Goal: Task Accomplishment & Management: Manage account settings

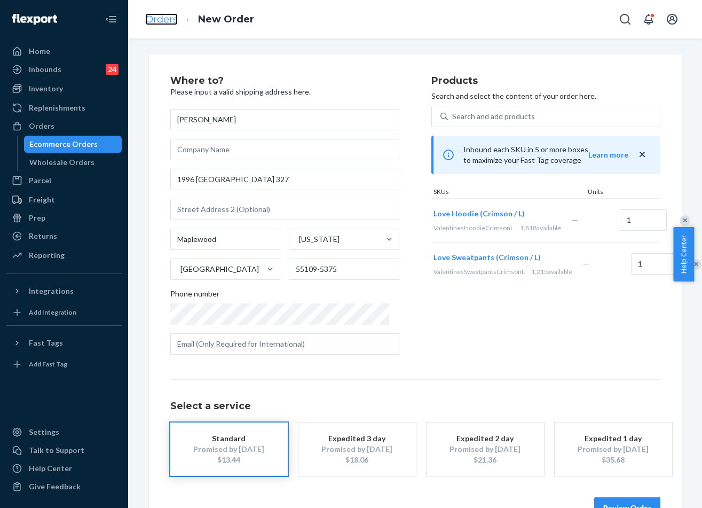
click at [157, 14] on link "Orders" at bounding box center [161, 19] width 33 height 12
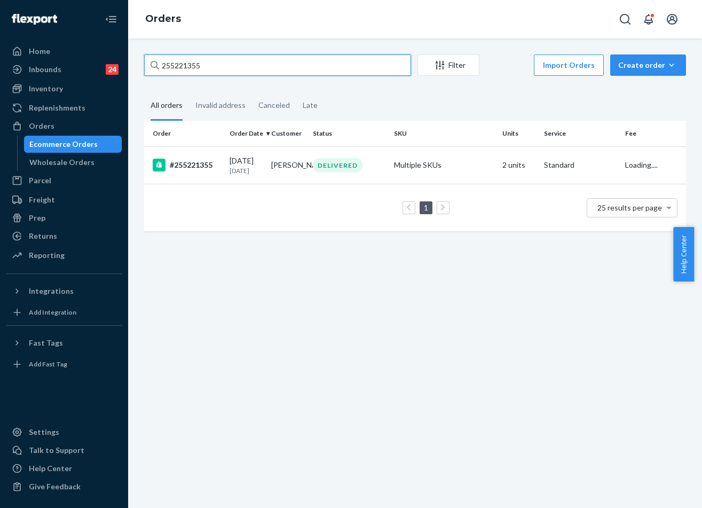
drag, startPoint x: 252, startPoint y: 59, endPoint x: 259, endPoint y: 62, distance: 7.6
click at [251, 59] on input "255221355" at bounding box center [277, 64] width 267 height 21
paste input "#254980619"
type input "#254980619"
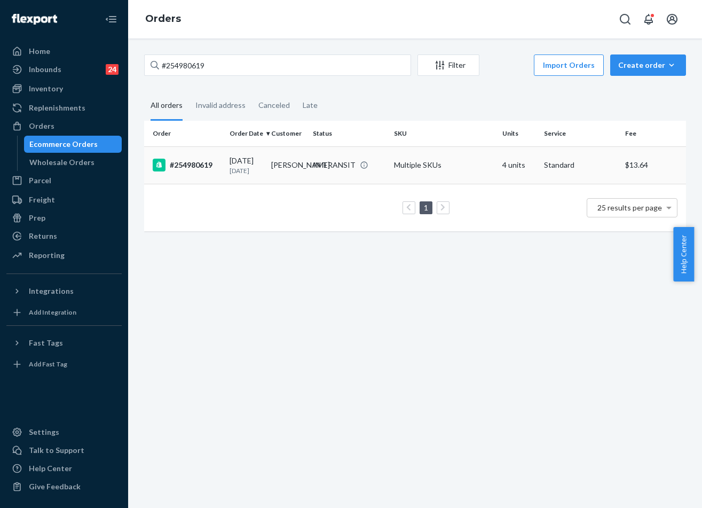
click at [315, 165] on div "IN TRANSIT" at bounding box center [334, 165] width 43 height 11
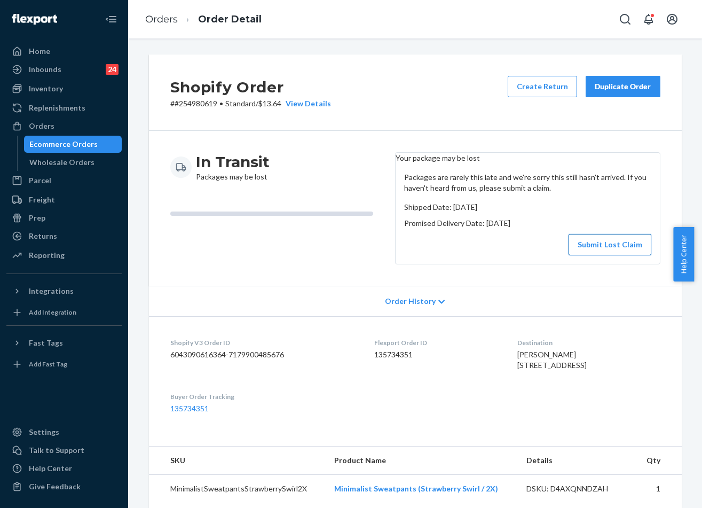
click at [609, 254] on button "Submit Lost Claim" at bounding box center [609, 244] width 83 height 21
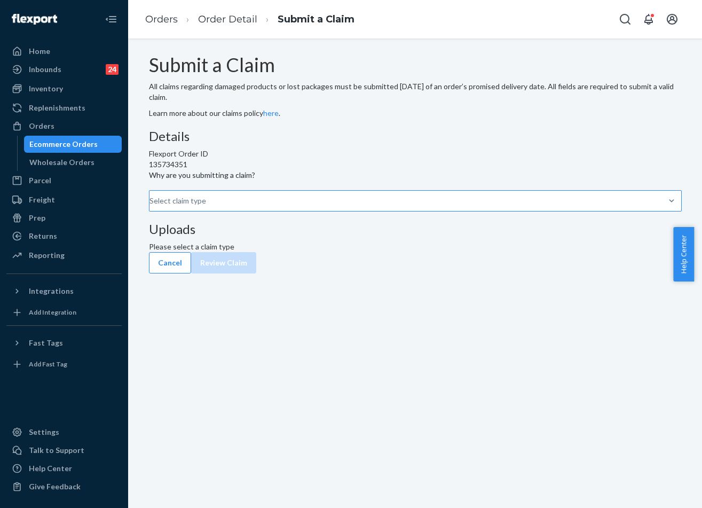
click at [151, 207] on div "Select claim type" at bounding box center [149, 200] width 1 height 13
click at [151, 206] on input "Why are you submitting a claim? Select claim type" at bounding box center [149, 200] width 1 height 11
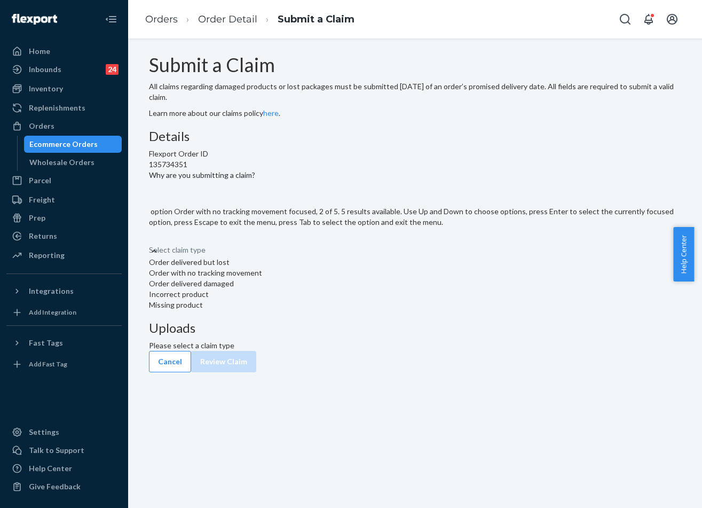
click at [312, 278] on div "Order with no tracking movement" at bounding box center [415, 272] width 533 height 11
click at [150, 244] on input "Why are you submitting a claim? option Order with no tracking movement focused,…" at bounding box center [149, 239] width 1 height 11
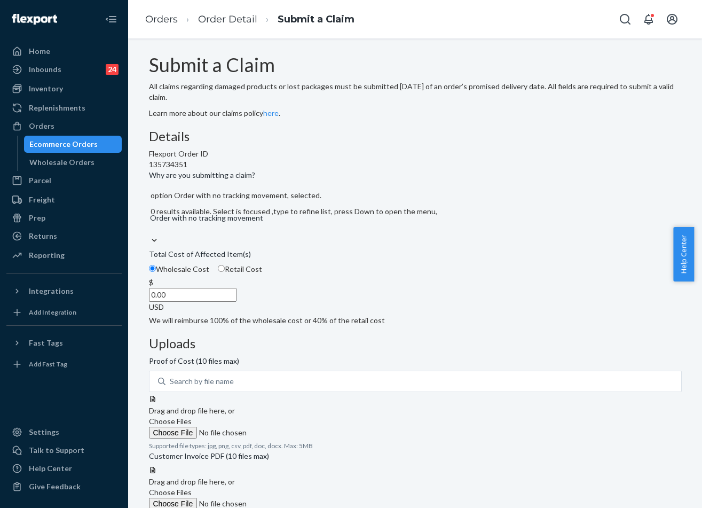
click at [236, 302] on input "0.00" at bounding box center [193, 295] width 88 height 14
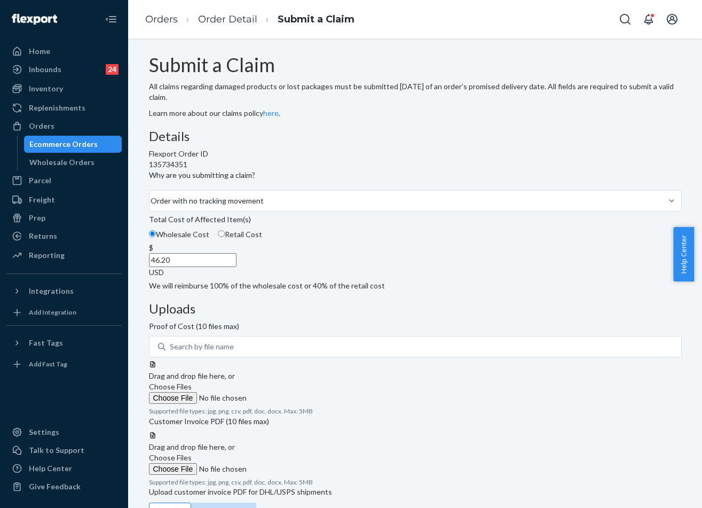
type input "46.20"
click at [428, 274] on div "Details Flexport Order ID 135734351 Why are you submitting a claim? Order with …" at bounding box center [415, 313] width 533 height 368
click at [192, 382] on span "Choose Files" at bounding box center [170, 386] width 43 height 9
click at [294, 392] on input "Choose Files" at bounding box center [221, 398] width 145 height 12
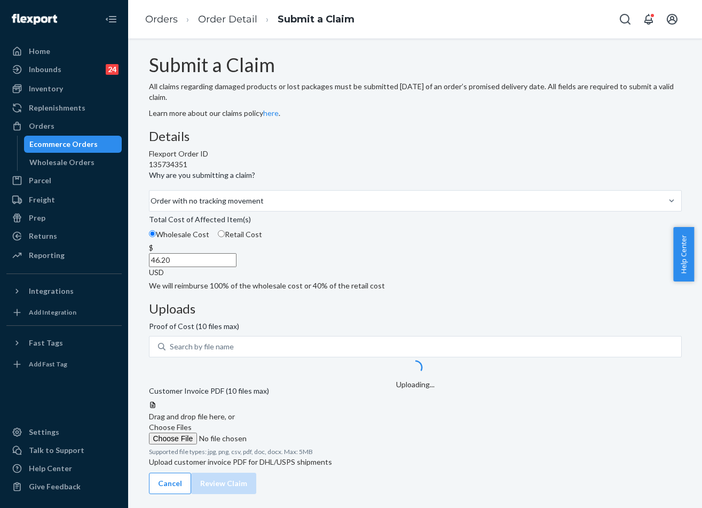
scroll to position [46, 0]
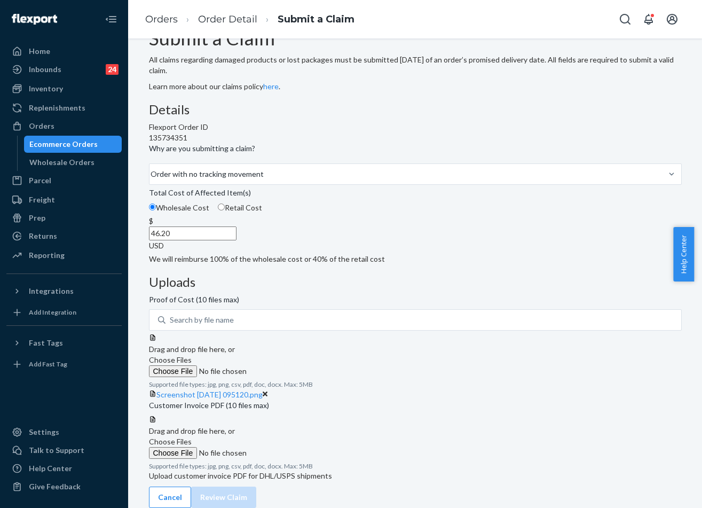
click at [294, 436] on label "Choose Files" at bounding box center [221, 447] width 145 height 22
click at [294, 447] on input "Choose Files" at bounding box center [221, 453] width 145 height 12
click at [294, 439] on label "Choose Files" at bounding box center [221, 447] width 145 height 22
click at [294, 447] on input "Choose Files" at bounding box center [221, 453] width 145 height 12
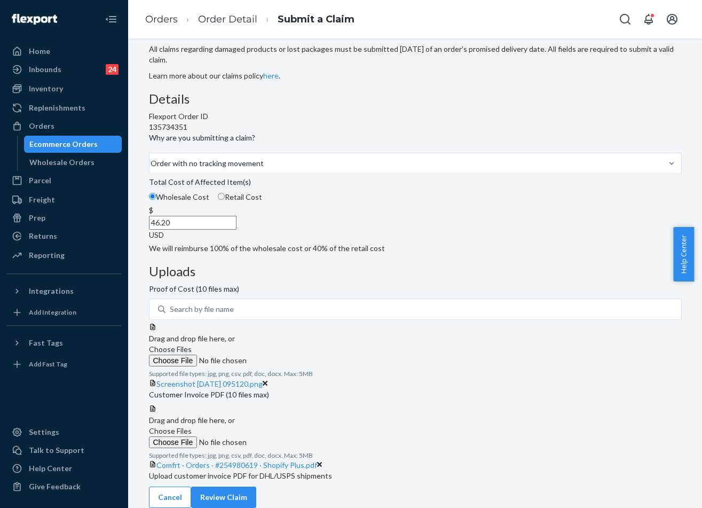
scroll to position [130, 0]
click at [256, 486] on button "Review Claim" at bounding box center [223, 496] width 65 height 21
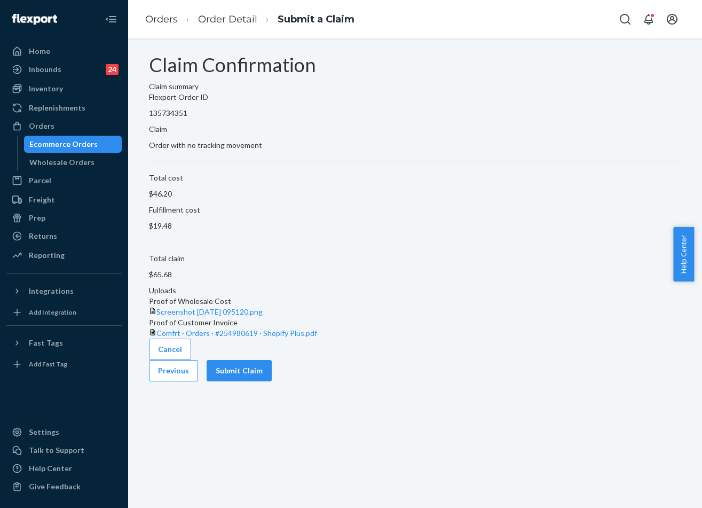
scroll to position [0, 0]
click at [272, 381] on button "Submit Claim" at bounding box center [239, 370] width 65 height 21
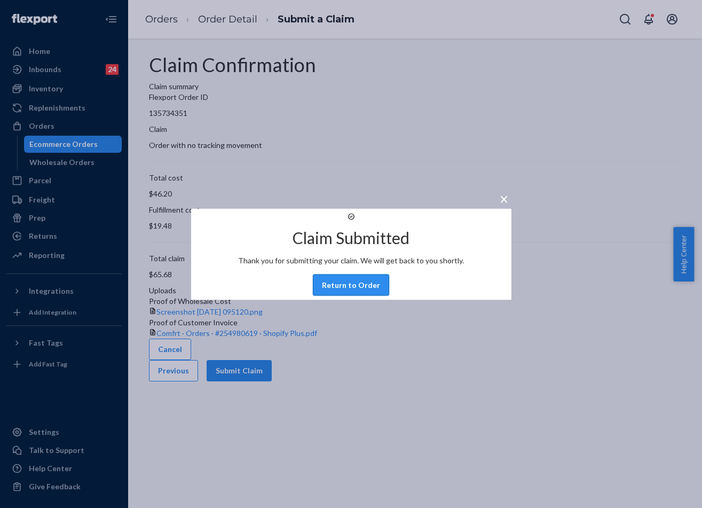
click at [359, 295] on button "Return to Order" at bounding box center [351, 284] width 76 height 21
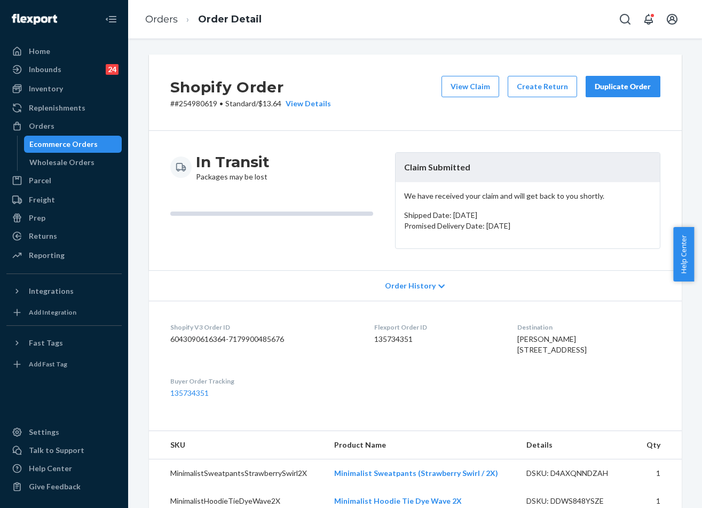
click at [623, 84] on div "Duplicate Order" at bounding box center [623, 86] width 57 height 11
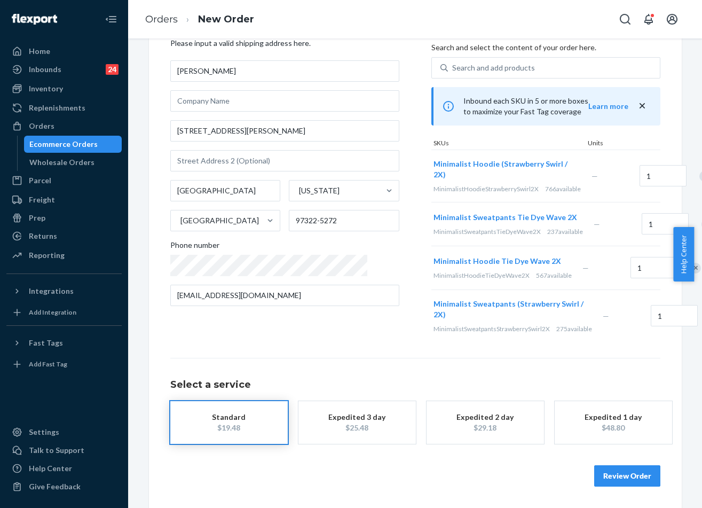
scroll to position [92, 0]
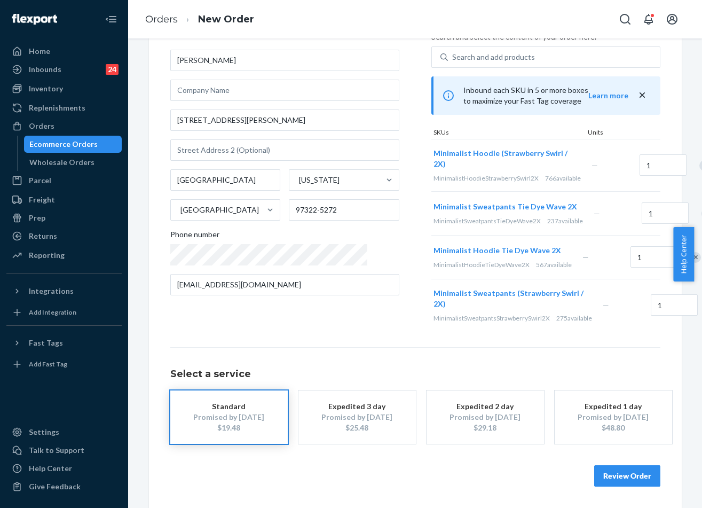
click at [617, 486] on button "Review Order" at bounding box center [627, 475] width 66 height 21
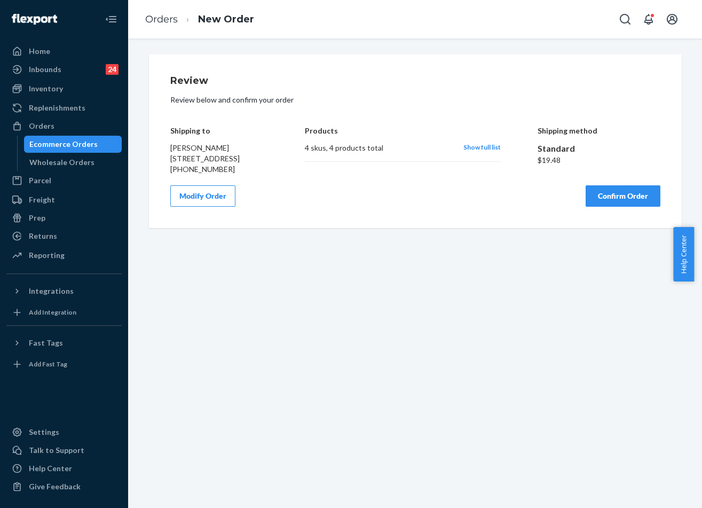
click at [614, 192] on div "Review Review below and confirm your order Shipping to [PERSON_NAME] [STREET_AD…" at bounding box center [415, 141] width 490 height 131
click at [616, 204] on button "Confirm Order" at bounding box center [623, 195] width 75 height 21
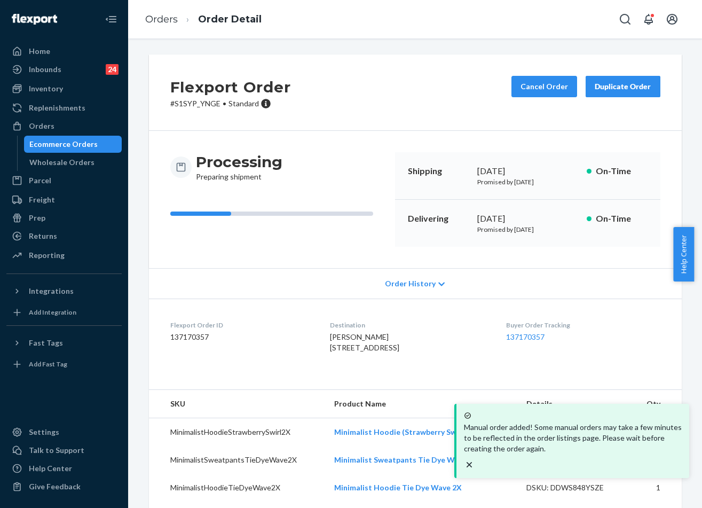
drag, startPoint x: 547, startPoint y: 214, endPoint x: 470, endPoint y: 210, distance: 76.9
click at [470, 210] on div "Delivering [DATE] Promised by [DATE] On-Time" at bounding box center [527, 223] width 265 height 47
copy div "[DATE]"
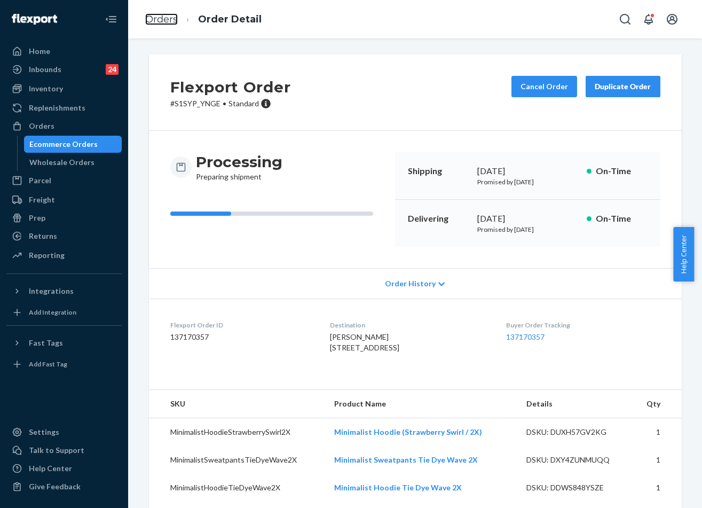
click at [160, 17] on link "Orders" at bounding box center [161, 19] width 33 height 12
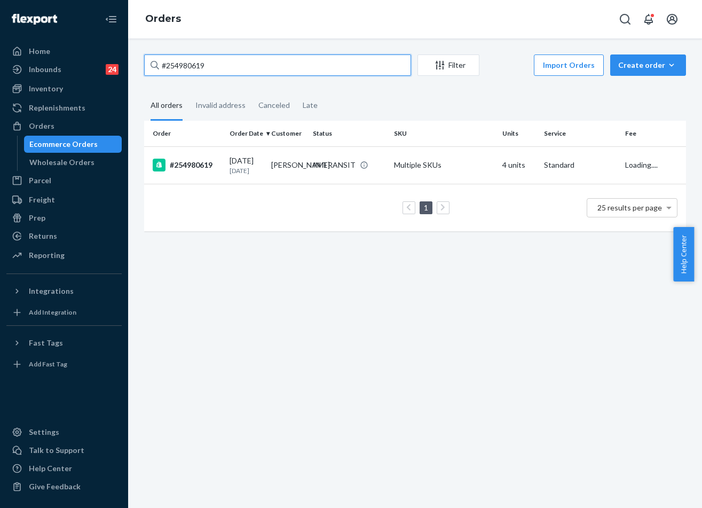
click at [260, 58] on input "#254980619" at bounding box center [277, 64] width 267 height 21
paste input "254964790"
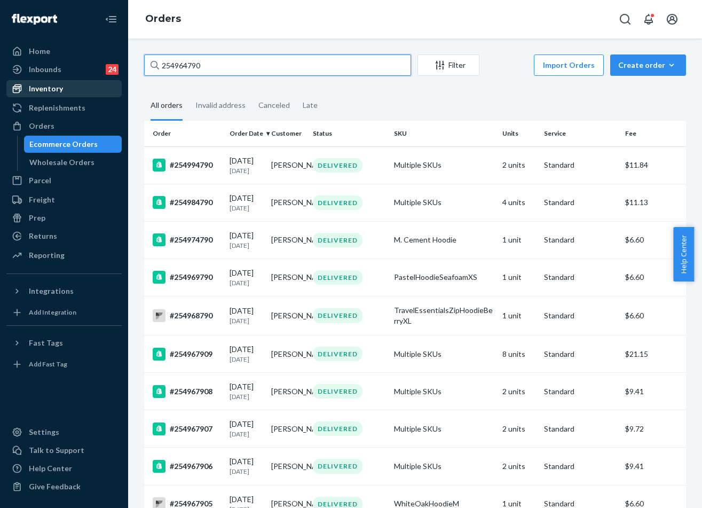
type input "254964790"
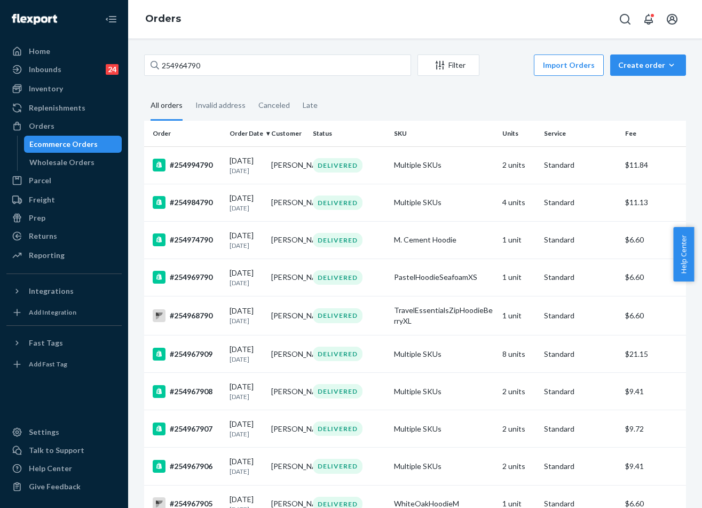
drag, startPoint x: 59, startPoint y: 91, endPoint x: 60, endPoint y: 101, distance: 9.7
click at [59, 91] on div "Inventory" at bounding box center [46, 88] width 34 height 11
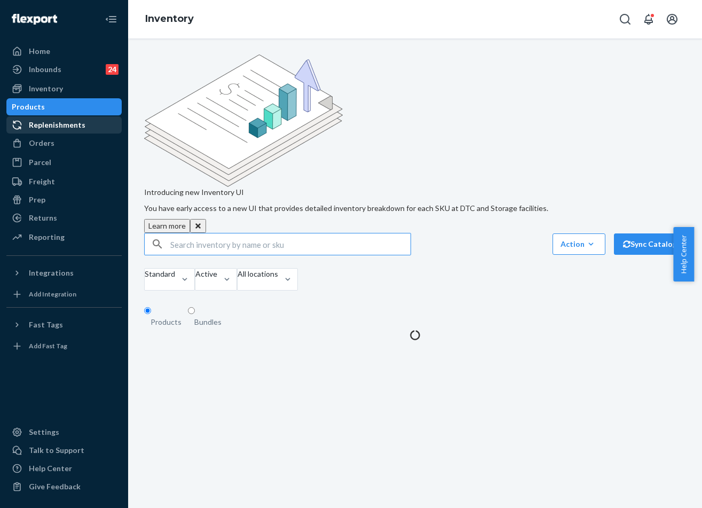
click at [61, 122] on div "Replenishments" at bounding box center [57, 125] width 57 height 11
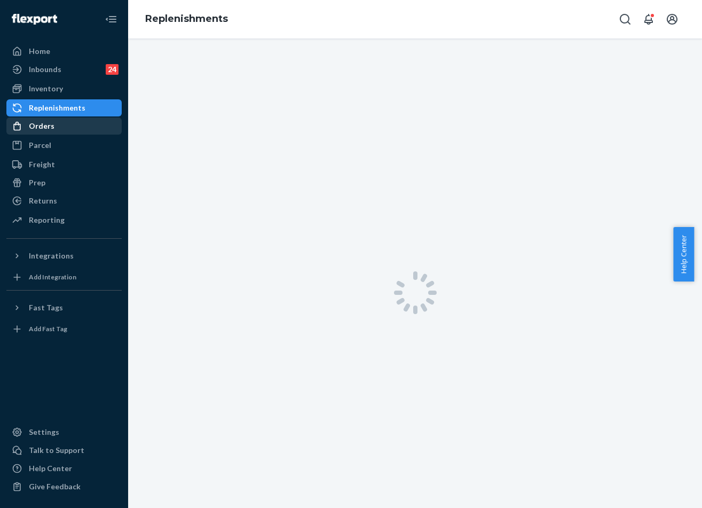
click at [56, 122] on div "Orders" at bounding box center [63, 125] width 113 height 15
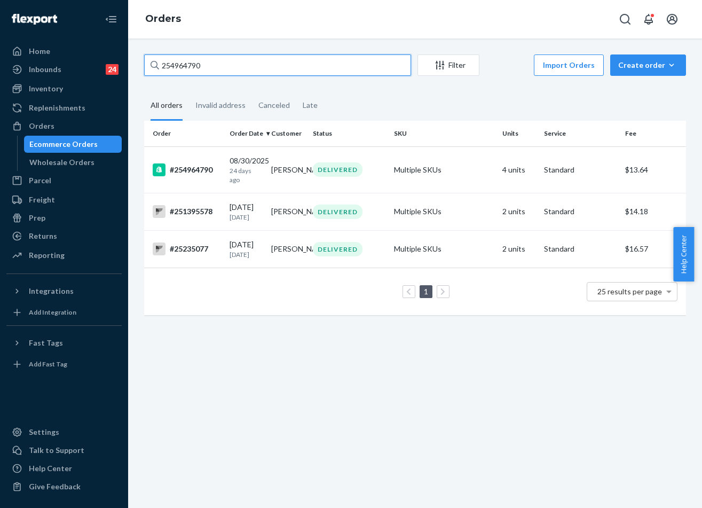
click at [278, 65] on input "254964790" at bounding box center [277, 64] width 267 height 21
click at [158, 17] on link "Orders" at bounding box center [163, 19] width 36 height 12
drag, startPoint x: 209, startPoint y: 58, endPoint x: 215, endPoint y: 64, distance: 8.7
click at [210, 59] on input "254964790" at bounding box center [277, 64] width 267 height 21
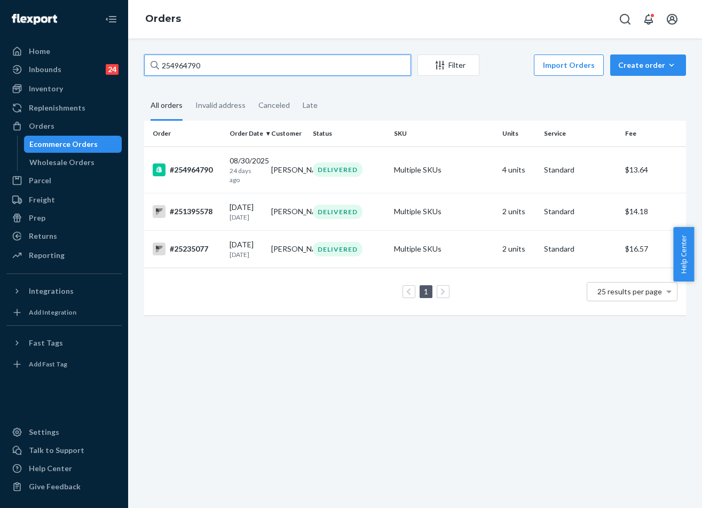
paste input "255211357"
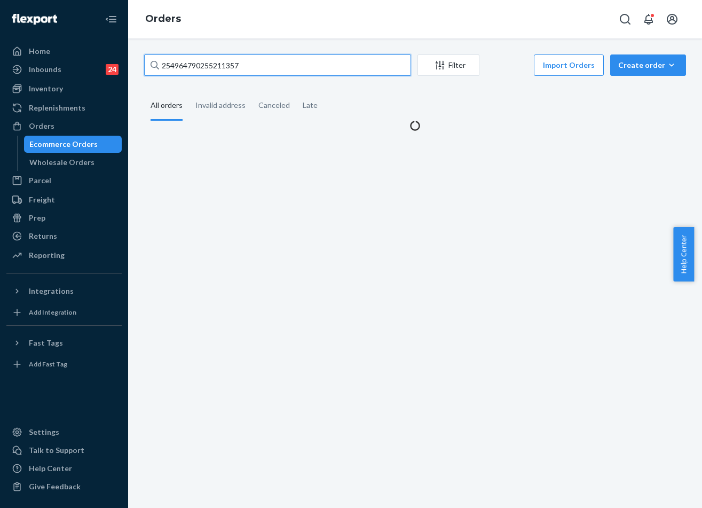
paste input "text"
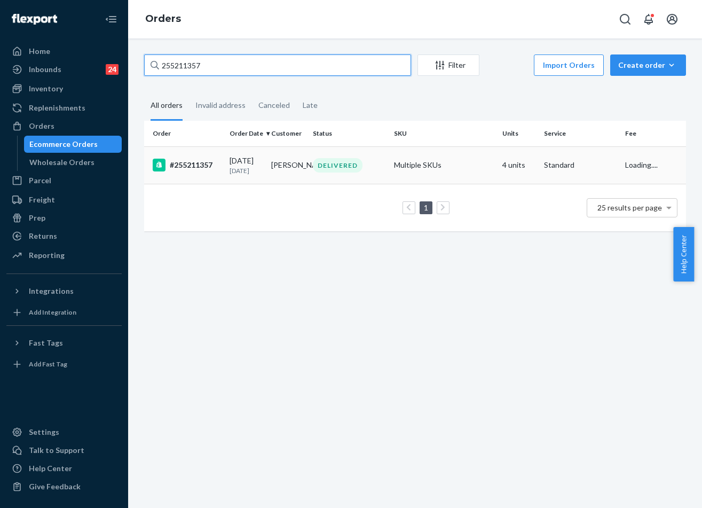
type input "255211357"
click at [394, 157] on td "Multiple SKUs" at bounding box center [444, 164] width 108 height 37
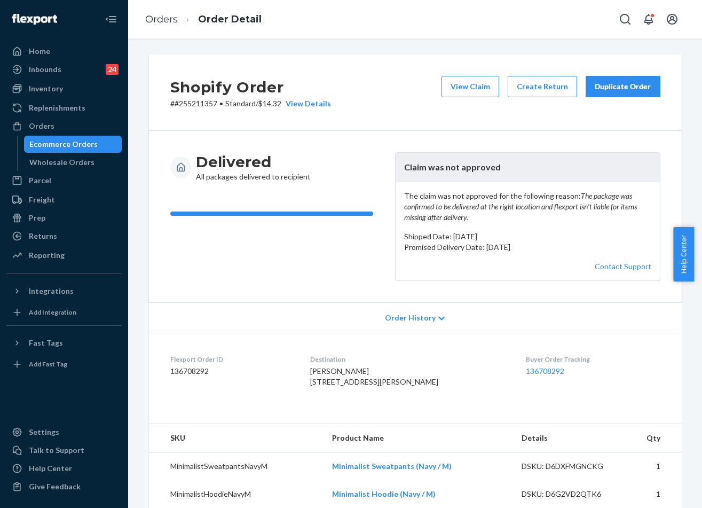
click at [305, 289] on div "Delivered All packages delivered to recipient Claim was not approved The claim …" at bounding box center [415, 216] width 533 height 171
click at [161, 18] on link "Orders" at bounding box center [161, 19] width 33 height 12
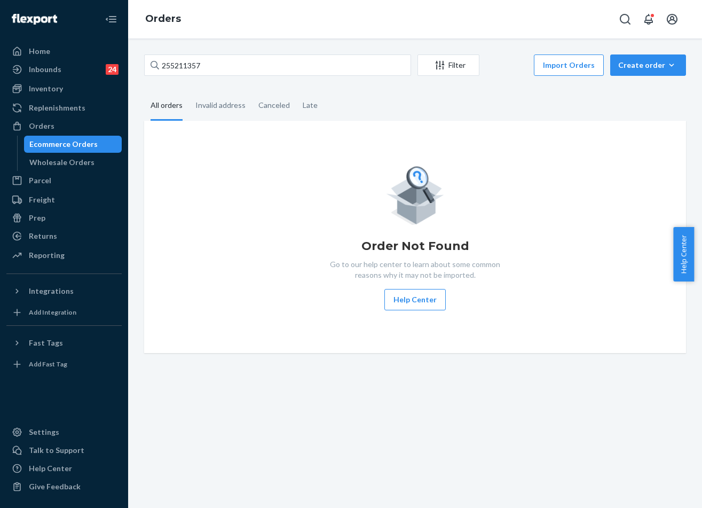
drag, startPoint x: 233, startPoint y: 47, endPoint x: 242, endPoint y: 66, distance: 20.8
click at [233, 48] on div "255211357 Filter Import Orders Create order Ecommerce order Removal order All o…" at bounding box center [415, 272] width 574 height 469
click at [242, 66] on input "255211357" at bounding box center [277, 64] width 267 height 21
click at [45, 99] on link "Replenishments" at bounding box center [63, 107] width 115 height 17
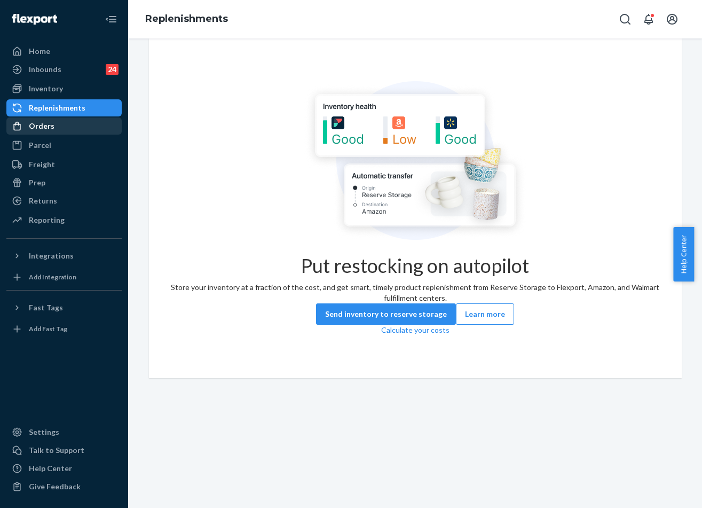
click at [72, 128] on div "Orders" at bounding box center [63, 125] width 113 height 15
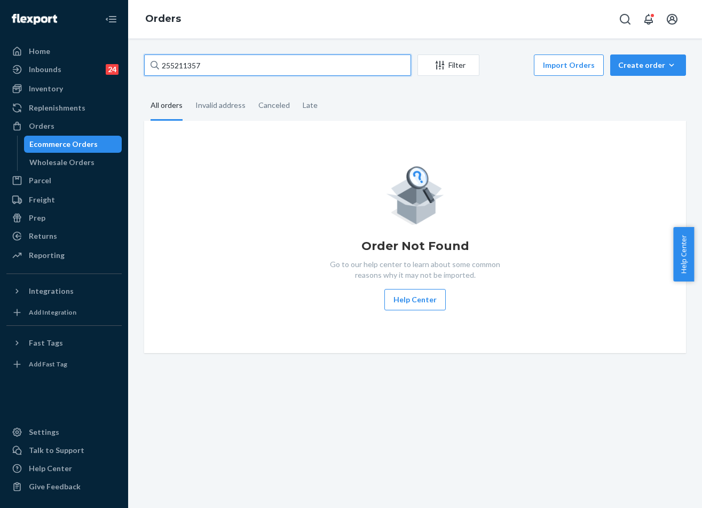
click at [247, 61] on input "255211357" at bounding box center [277, 64] width 267 height 21
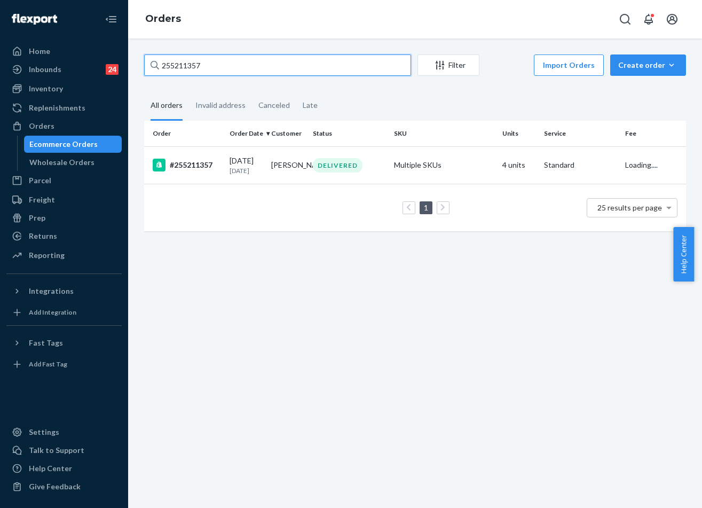
paste input "063766"
type input "255063766"
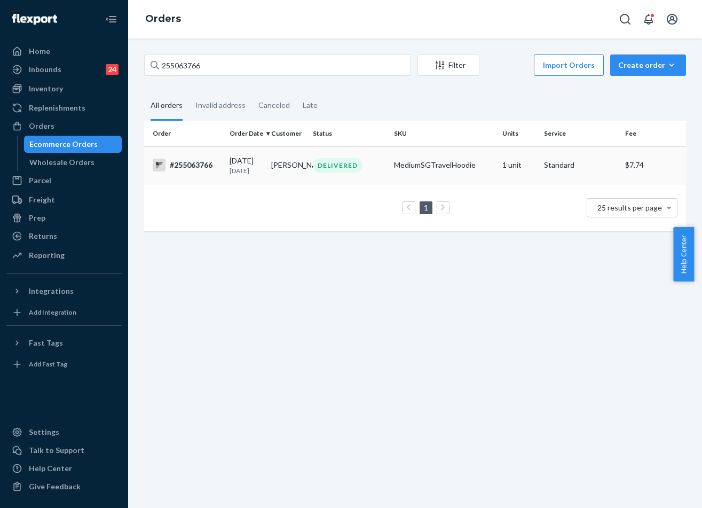
click at [365, 161] on td "DELIVERED" at bounding box center [349, 164] width 81 height 37
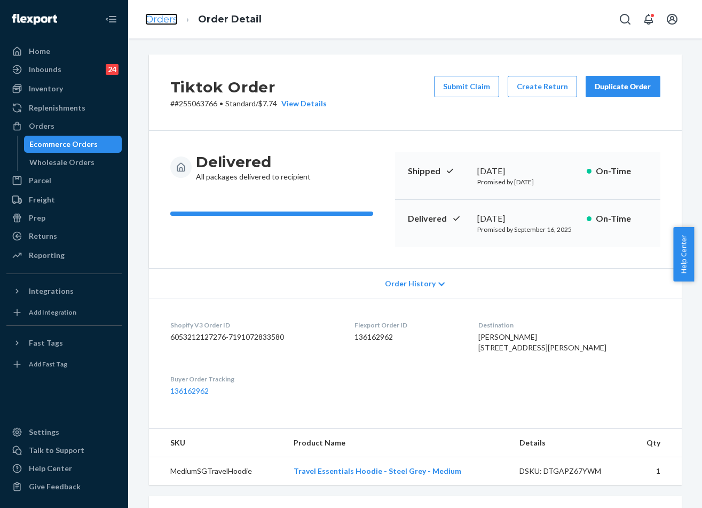
click at [163, 22] on link "Orders" at bounding box center [161, 19] width 33 height 12
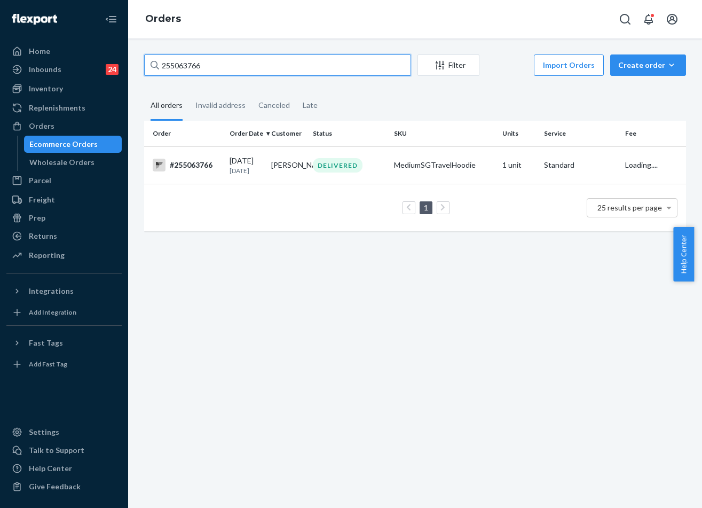
click at [278, 62] on input "255063766" at bounding box center [277, 64] width 267 height 21
paste input "116690"
type input "255116690"
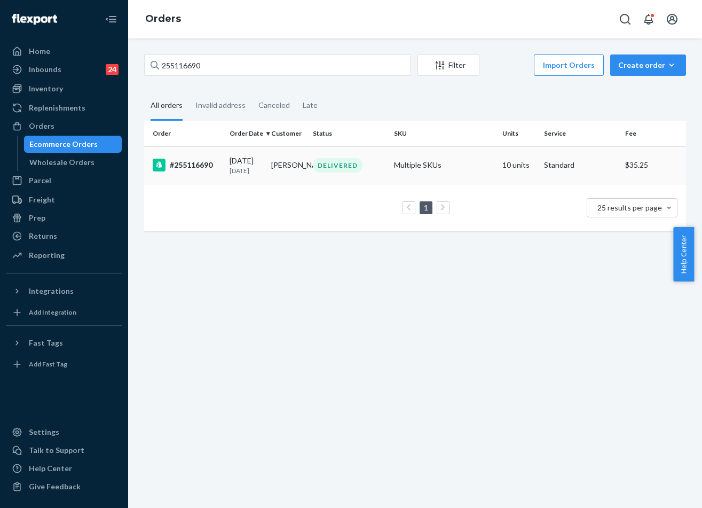
click at [352, 167] on div "DELIVERED" at bounding box center [338, 165] width 50 height 14
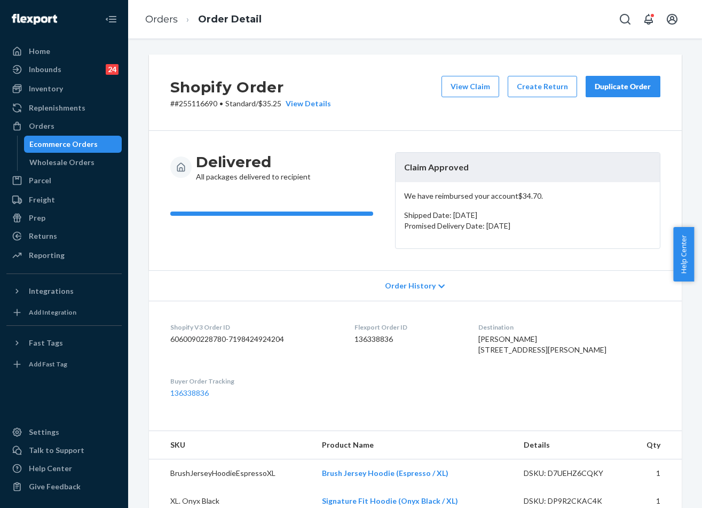
drag, startPoint x: 58, startPoint y: 93, endPoint x: 74, endPoint y: 0, distance: 94.2
click at [58, 93] on div "Inventory" at bounding box center [46, 88] width 34 height 11
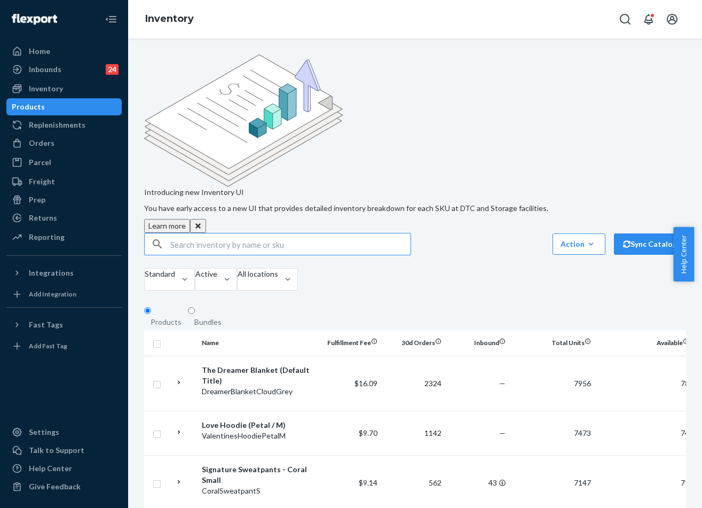
click at [243, 233] on input "text" at bounding box center [290, 243] width 240 height 21
paste input "AllDayJersey™ Hoodie Espresso / XL"
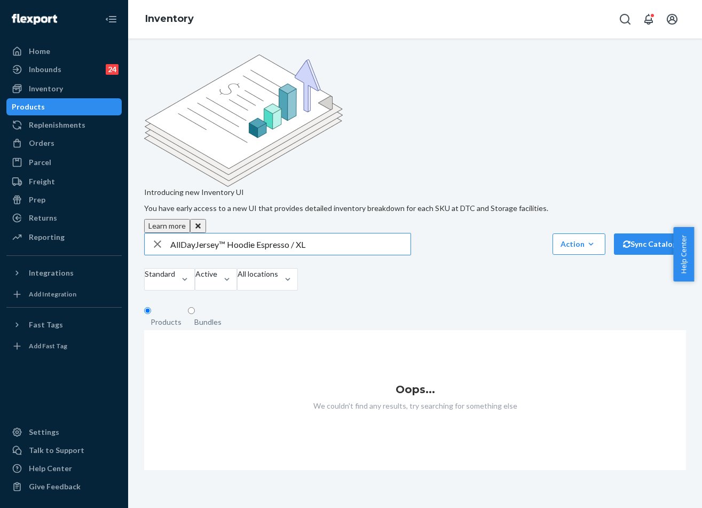
drag, startPoint x: 230, startPoint y: 158, endPoint x: 128, endPoint y: 158, distance: 102.0
click at [128, 158] on div "Introducing new Inventory UI You have early access to a new UI that provides de…" at bounding box center [415, 272] width 574 height 469
type input "Hoodie Espresso / XL"
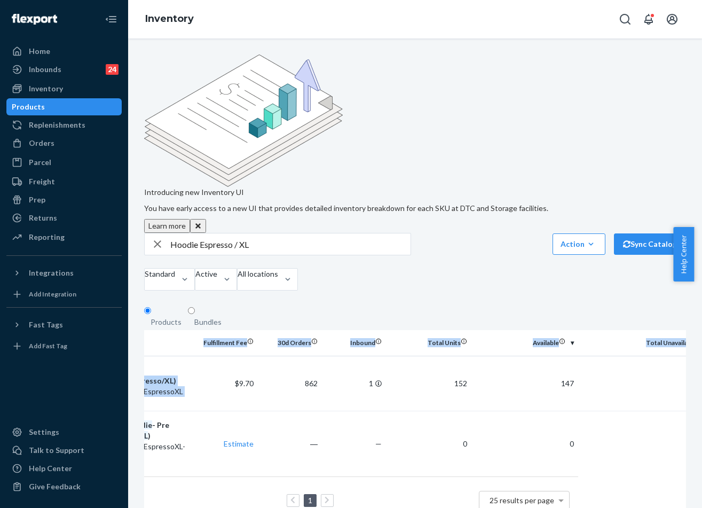
scroll to position [0, 157]
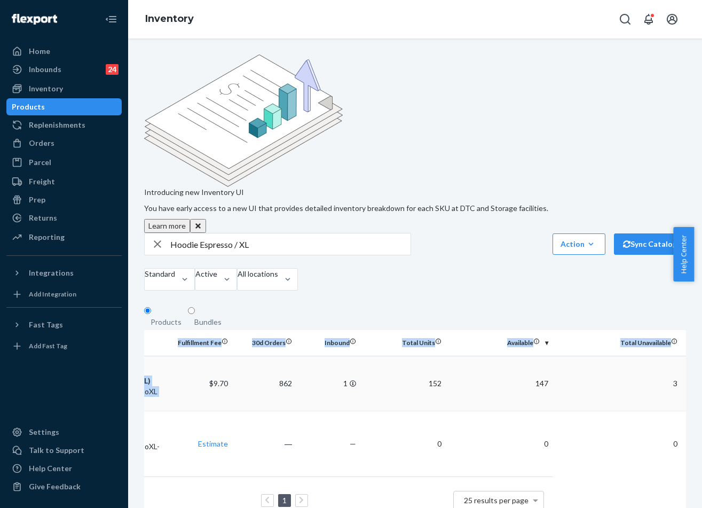
drag, startPoint x: 332, startPoint y: 301, endPoint x: 661, endPoint y: 302, distance: 329.3
click at [696, 303] on div "Introducing new Inventory UI You have early access to a new UI that provides de…" at bounding box center [415, 272] width 574 height 469
click at [573, 306] on fieldset "Products Bundles" at bounding box center [415, 318] width 542 height 24
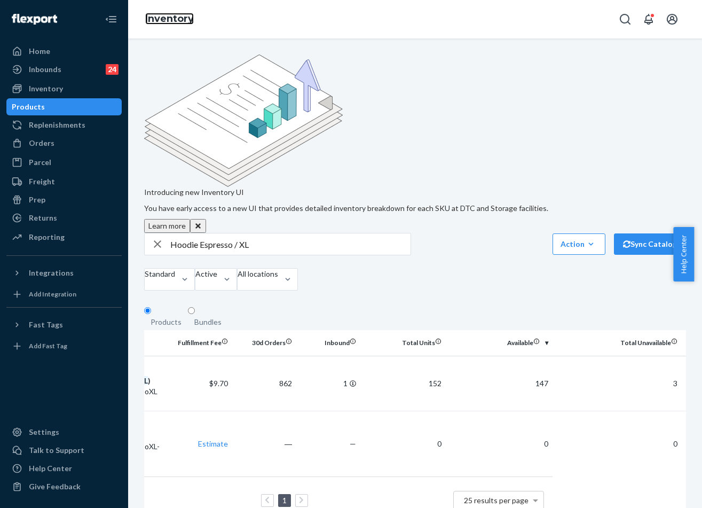
click at [154, 20] on link "Inventory" at bounding box center [169, 19] width 49 height 12
click at [52, 143] on div "Orders" at bounding box center [42, 143] width 26 height 11
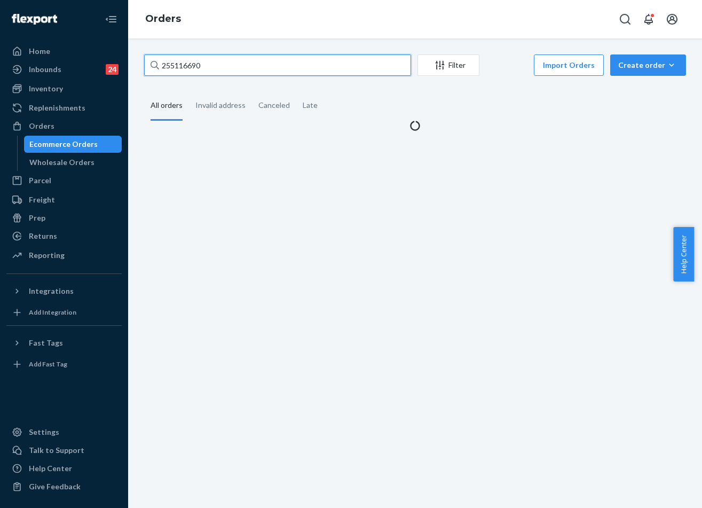
click at [263, 75] on input "255116690" at bounding box center [277, 64] width 267 height 21
paste input "084514"
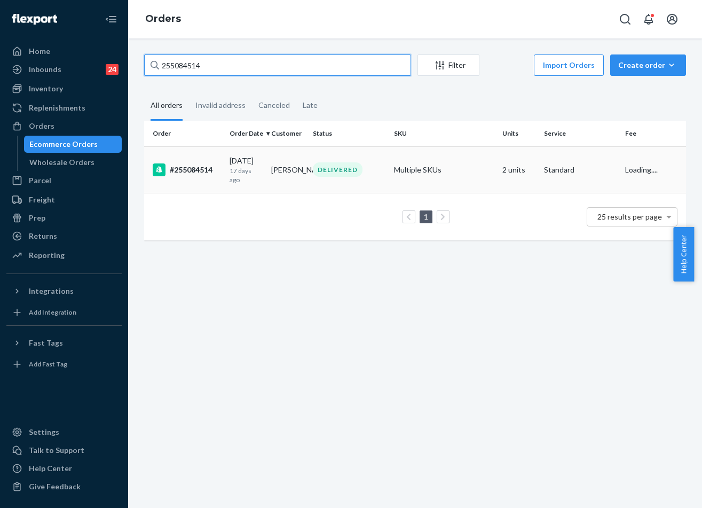
type input "255084514"
click at [290, 169] on td "[PERSON_NAME]" at bounding box center [288, 169] width 42 height 46
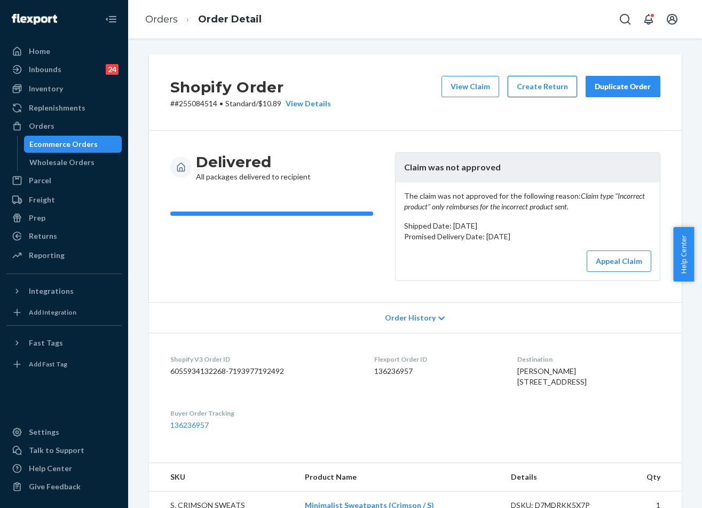
click at [545, 86] on button "Create Return" at bounding box center [542, 86] width 69 height 21
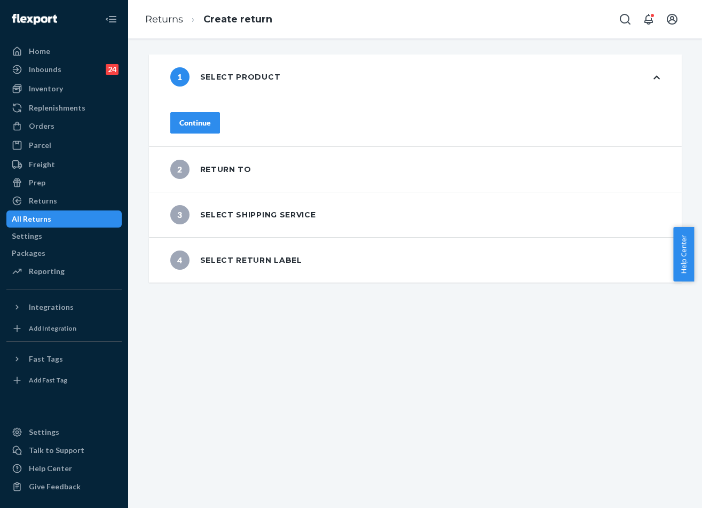
click at [211, 117] on div "Continue" at bounding box center [194, 122] width 31 height 11
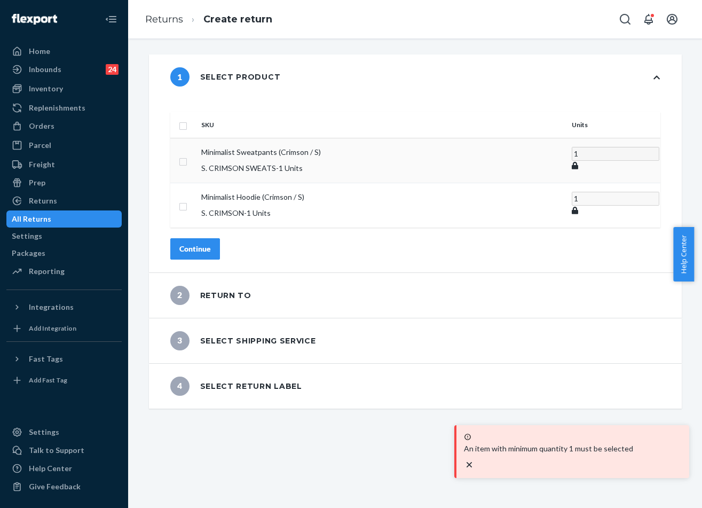
click at [294, 163] on p "S. CRIMSON SWEATS - 1 Units" at bounding box center [382, 168] width 362 height 11
click at [187, 155] on input "checkbox" at bounding box center [183, 160] width 9 height 11
checkbox input "true"
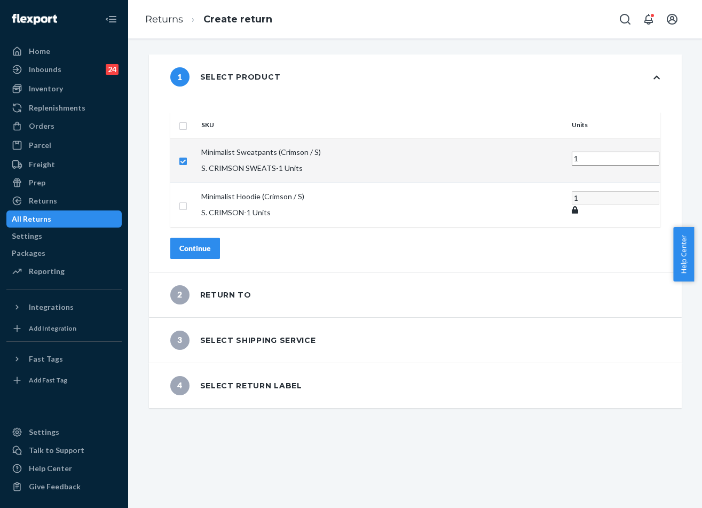
click at [211, 243] on div "Continue" at bounding box center [194, 248] width 31 height 11
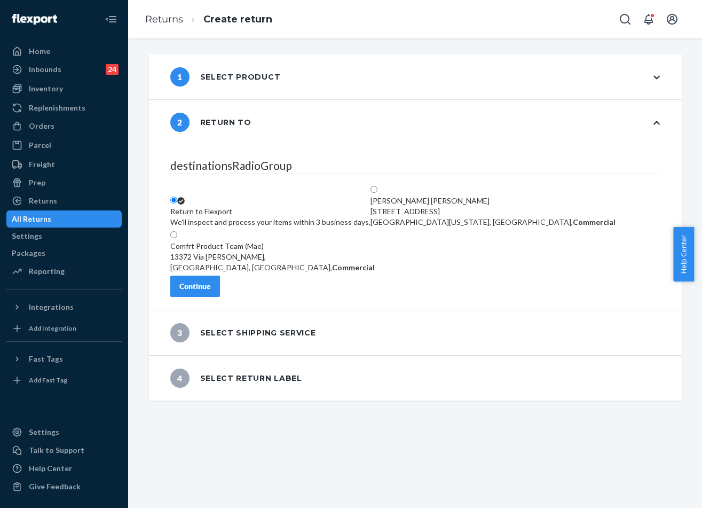
click at [211, 290] on div "Continue" at bounding box center [194, 286] width 31 height 11
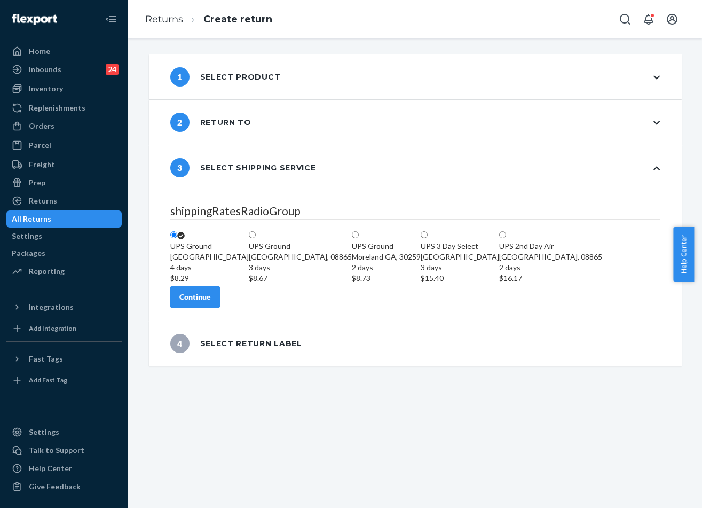
click at [211, 302] on div "Continue" at bounding box center [194, 296] width 31 height 11
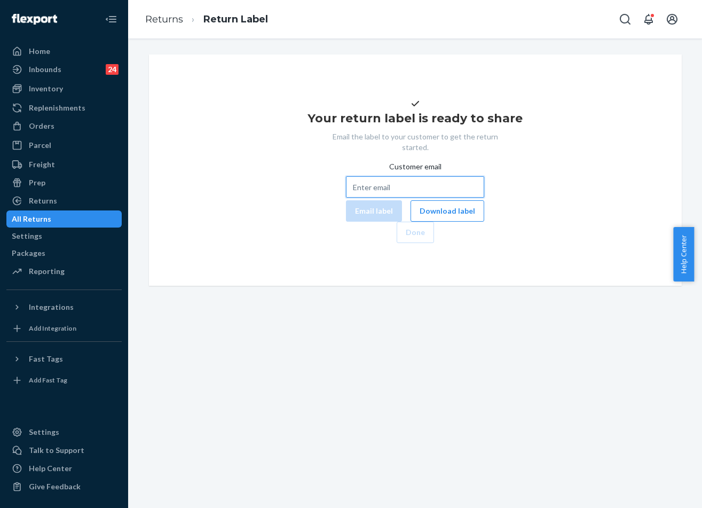
click at [357, 197] on input "Customer email" at bounding box center [415, 186] width 138 height 21
paste input "[EMAIL_ADDRESS][DOMAIN_NAME]"
type input "[EMAIL_ADDRESS][DOMAIN_NAME]"
click at [346, 222] on button "Email label" at bounding box center [374, 210] width 56 height 21
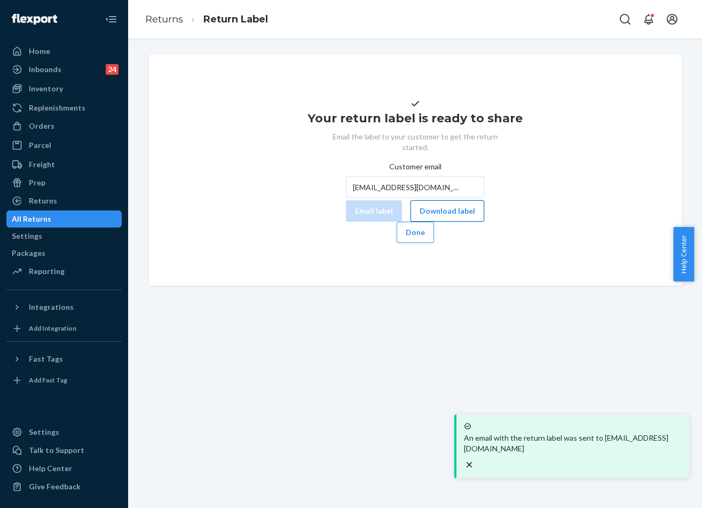
click at [410, 222] on button "Download label" at bounding box center [447, 210] width 74 height 21
